Goal: Check status: Check status

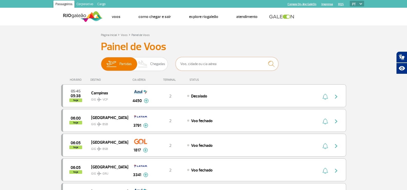
click at [207, 65] on input "text" at bounding box center [227, 64] width 103 height 14
type input "m"
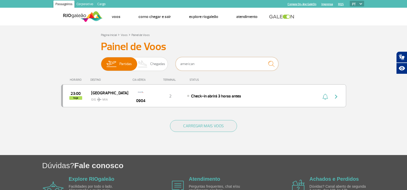
type input "american"
click at [232, 60] on input "american" at bounding box center [227, 64] width 103 height 14
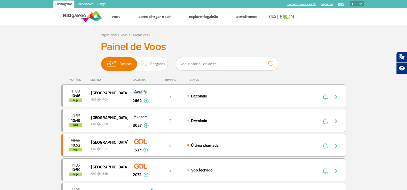
click at [147, 120] on div "3027" at bounding box center [140, 120] width 25 height 16
click at [244, 124] on div "10:55 10:49 hoje Brasília GIG BSB 3027 2 Decolado Parcerias: Lufthansa 4658 TAP…" at bounding box center [203, 120] width 285 height 23
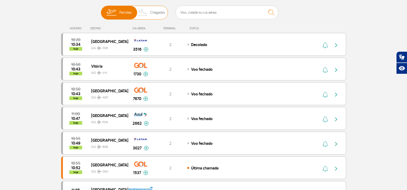
click at [158, 18] on span "Chegadas" at bounding box center [157, 12] width 15 height 13
click at [101, 10] on input "Partidas Chegadas" at bounding box center [101, 10] width 0 height 0
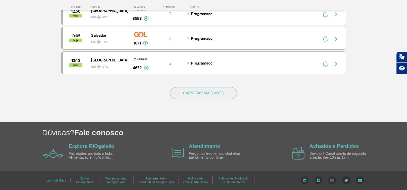
scroll to position [480, 0]
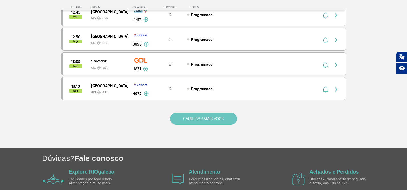
click at [207, 118] on button "CARREGAR MAIS VOOS" at bounding box center [203, 119] width 67 height 12
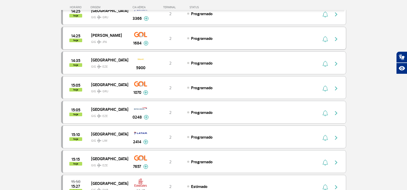
scroll to position [737, 0]
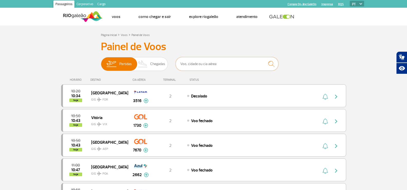
click at [202, 66] on input "text" at bounding box center [227, 64] width 103 height 14
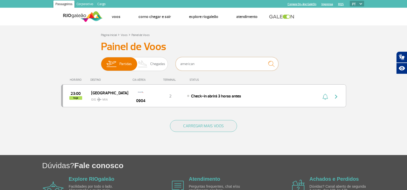
click at [202, 66] on input "american" at bounding box center [227, 64] width 103 height 14
click at [202, 66] on input "lufthansa" at bounding box center [227, 64] width 103 height 14
click at [202, 66] on input "united" at bounding box center [227, 64] width 103 height 14
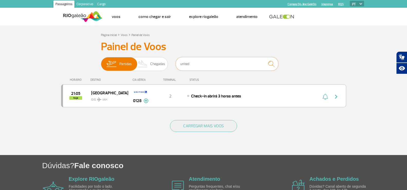
click at [202, 66] on input "united" at bounding box center [227, 64] width 103 height 14
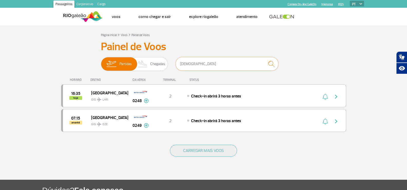
click at [202, 66] on input "[DEMOGRAPHIC_DATA]" at bounding box center [227, 64] width 103 height 14
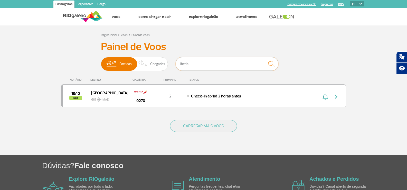
click at [202, 66] on input "iberia" at bounding box center [227, 64] width 103 height 14
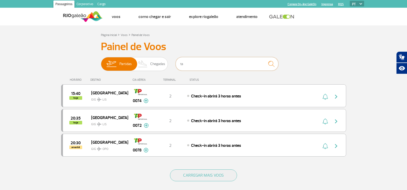
type input "t"
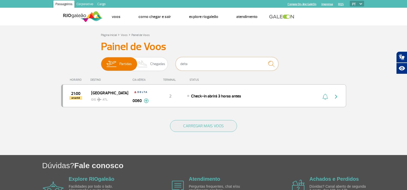
click at [192, 67] on input "delta" at bounding box center [227, 64] width 103 height 14
type input "[GEOGRAPHIC_DATA]"
